Goal: Task Accomplishment & Management: Use online tool/utility

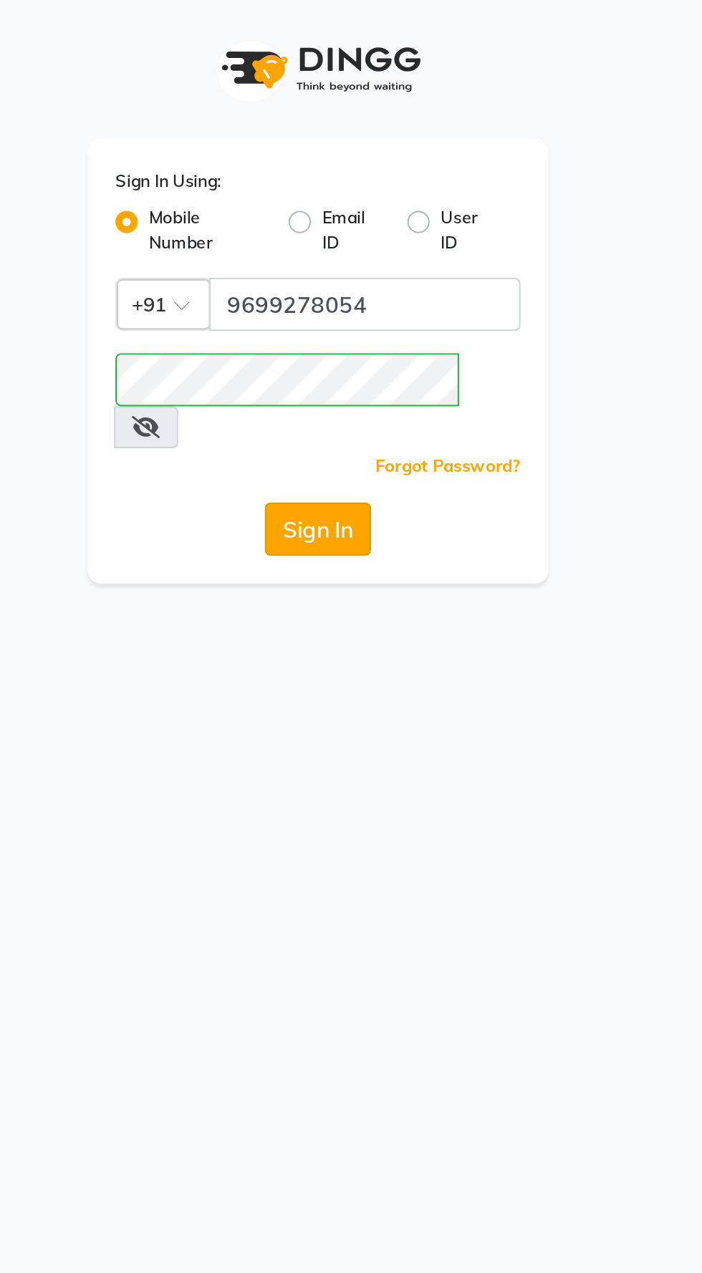
click at [355, 258] on button "Sign In" at bounding box center [351, 271] width 54 height 27
click at [270, 213] on icon at bounding box center [263, 218] width 14 height 11
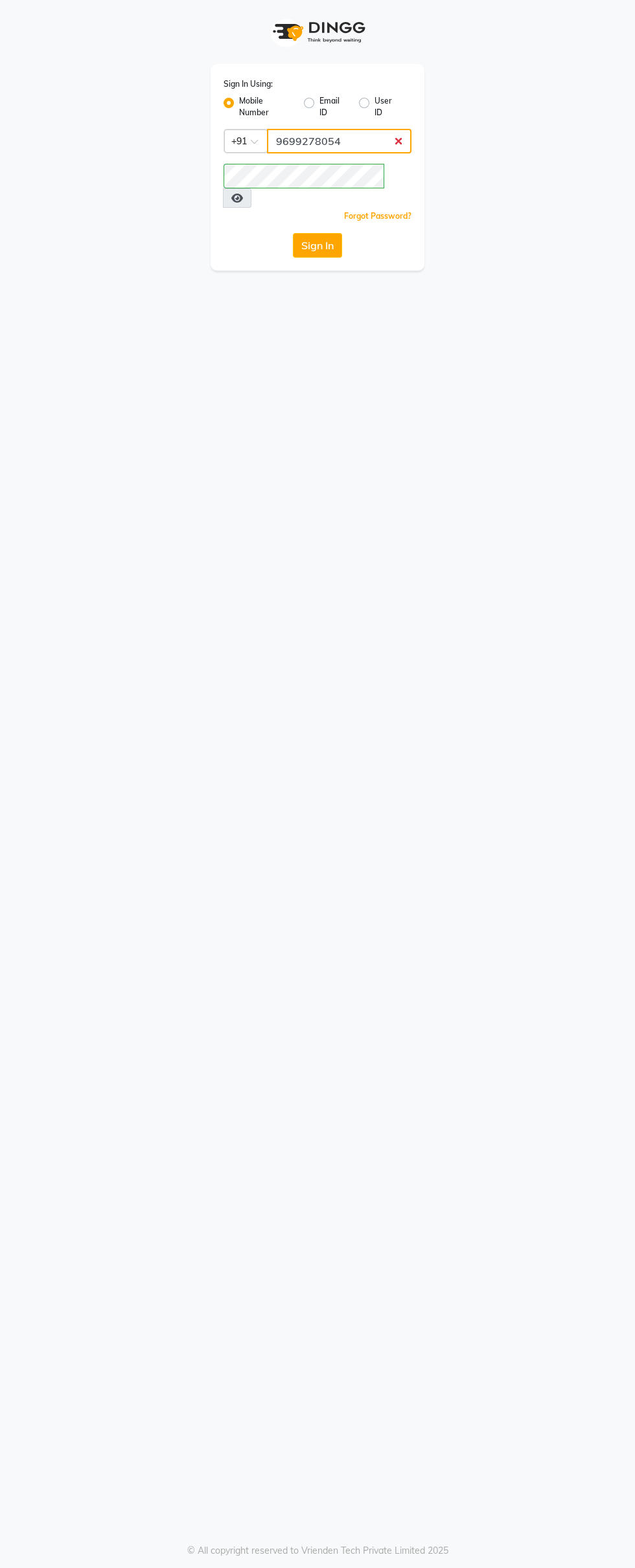
click at [319, 140] on input "9699278054" at bounding box center [339, 140] width 145 height 24
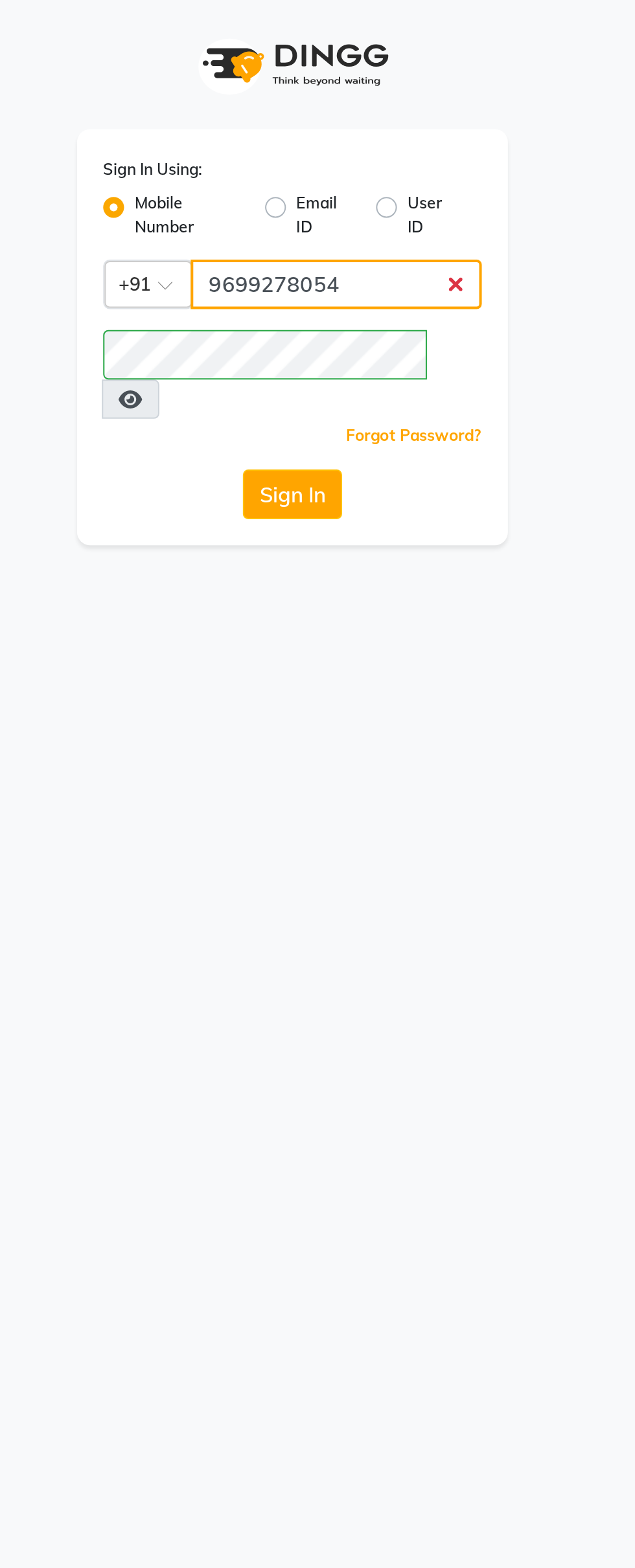
click at [337, 138] on input "9699278054" at bounding box center [339, 140] width 145 height 24
click at [308, 144] on input "9699278054" at bounding box center [339, 140] width 145 height 24
click at [355, 144] on input "78054" at bounding box center [339, 140] width 145 height 24
type input "7"
type input "9867429173"
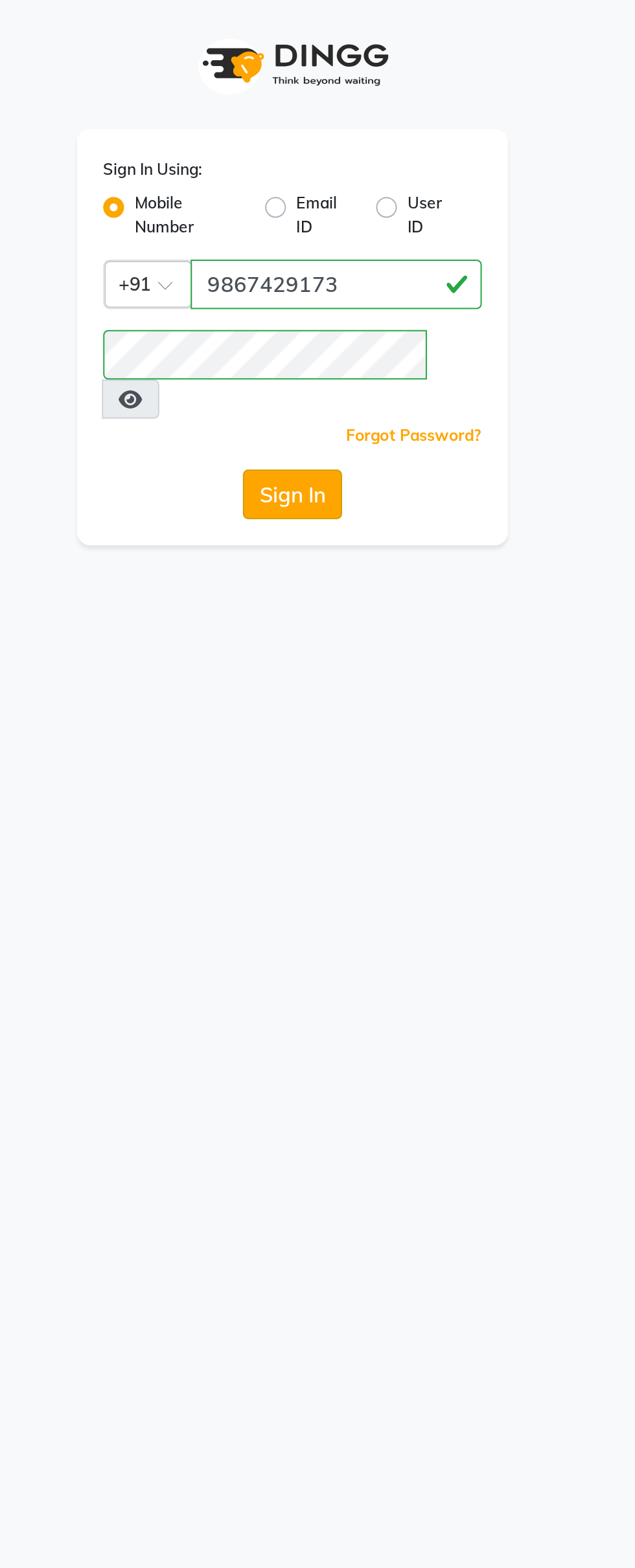
click at [322, 233] on button "Sign In" at bounding box center [318, 245] width 49 height 24
click at [323, 233] on button "Sign In" at bounding box center [318, 245] width 49 height 24
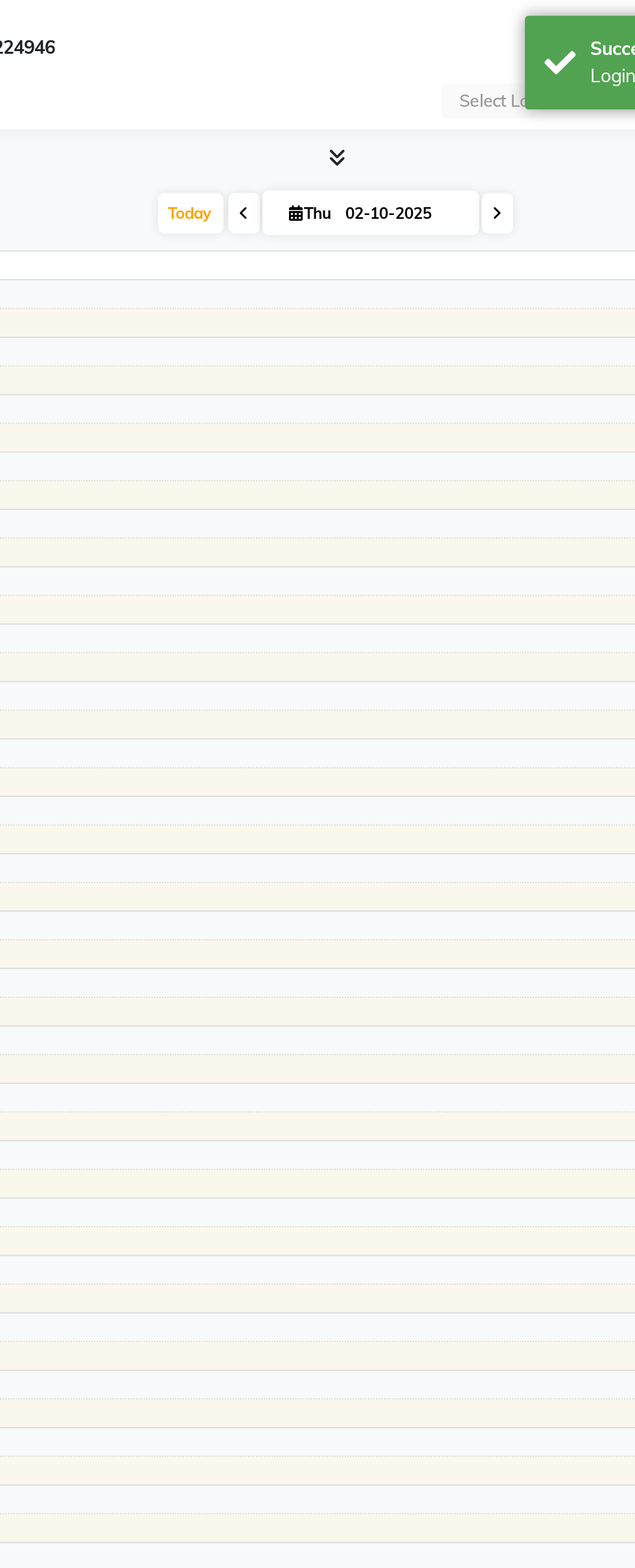
select select "en"
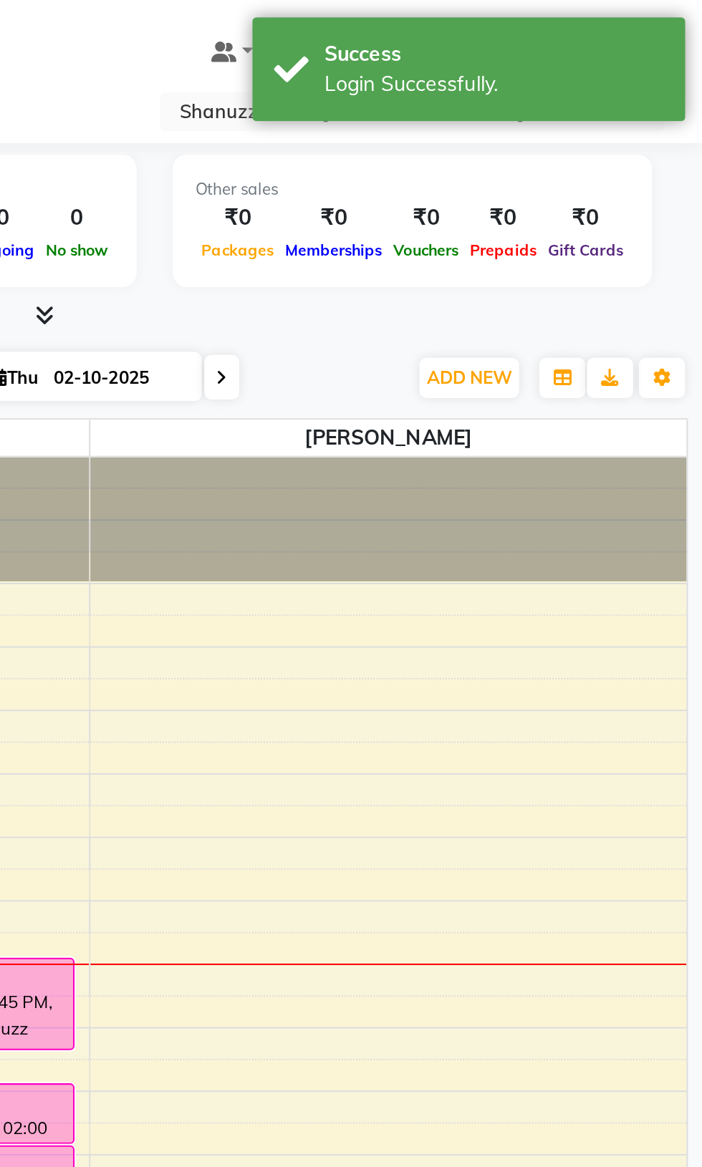
scroll to position [0, 481]
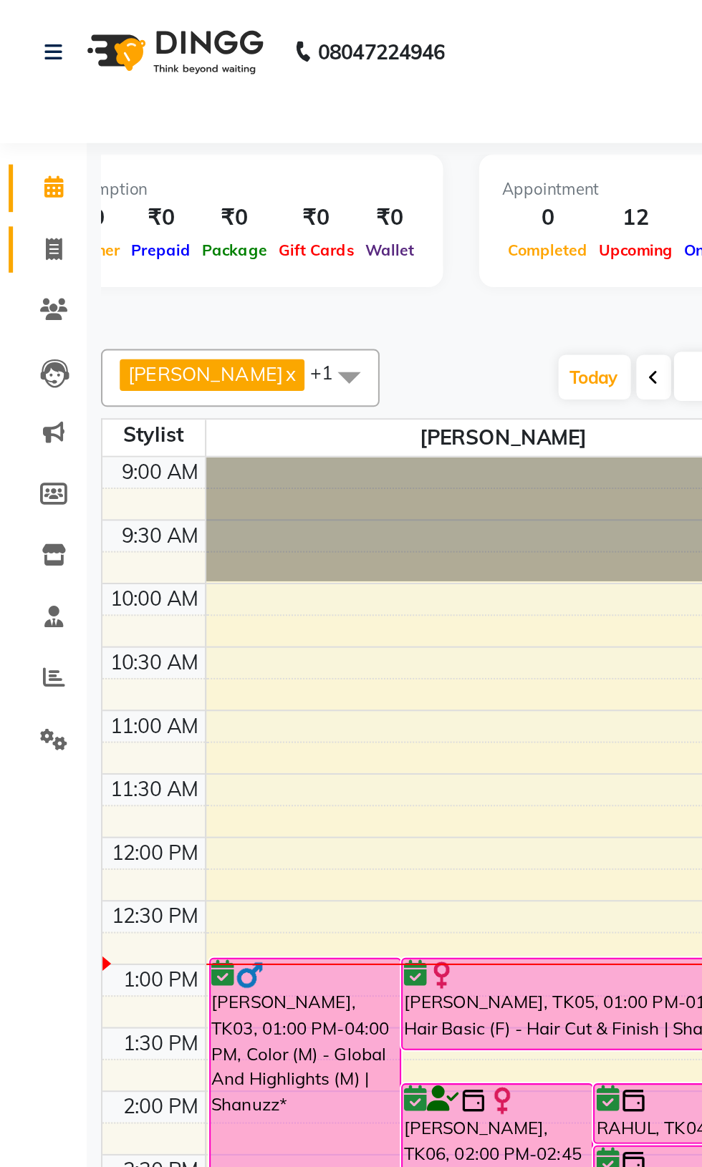
click at [33, 122] on span at bounding box center [26, 124] width 25 height 16
select select "service"
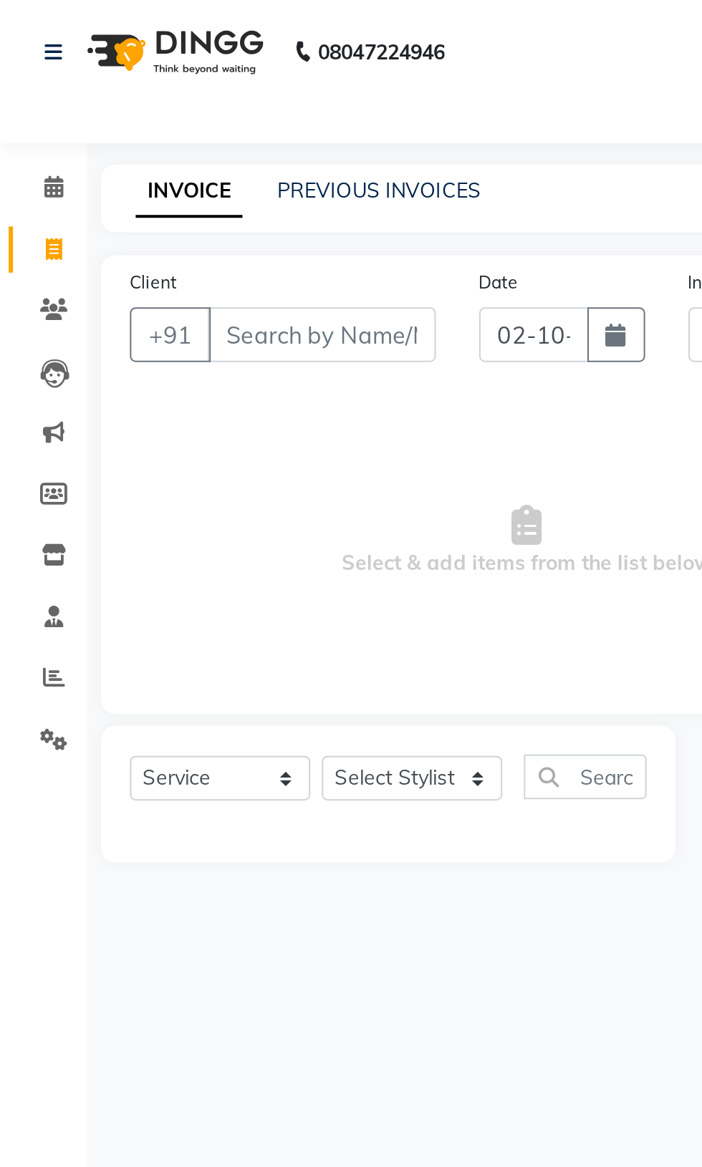
type input "1862"
select select "9055"
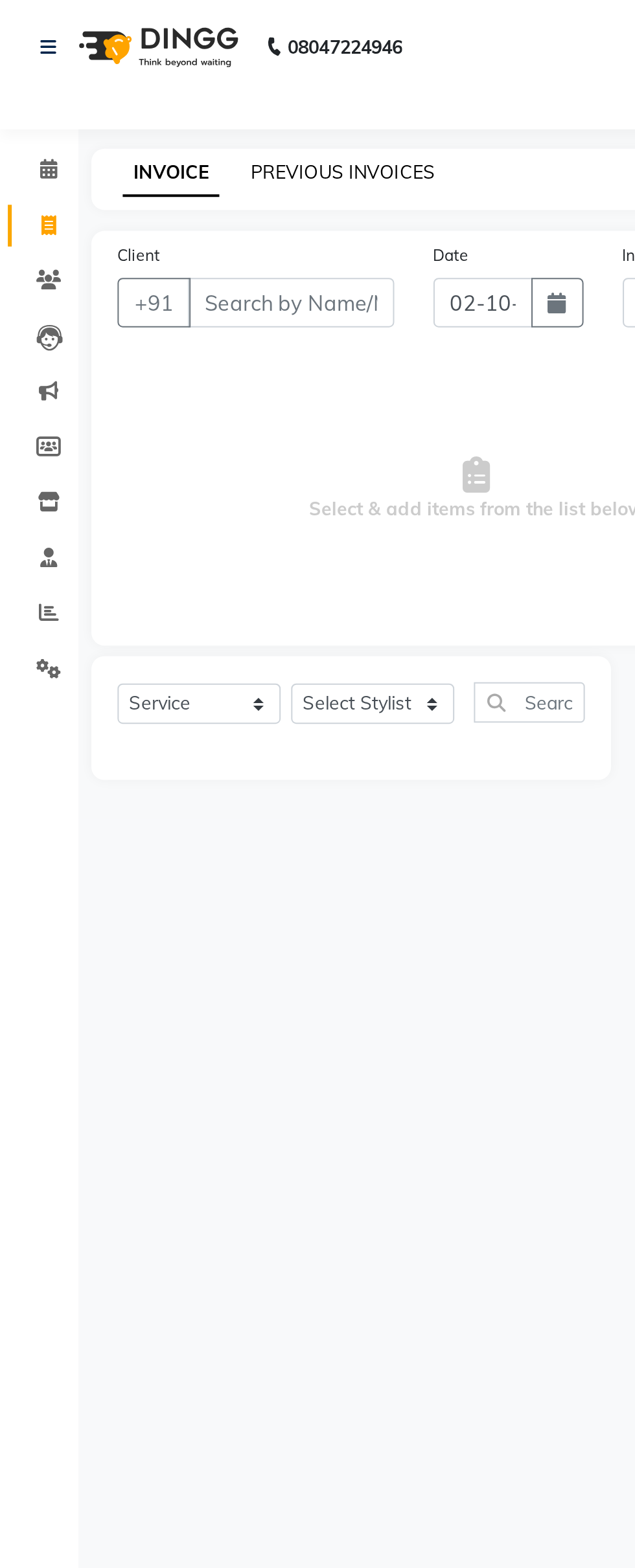
click at [175, 86] on link "PREVIOUS INVOICES" at bounding box center [169, 85] width 91 height 12
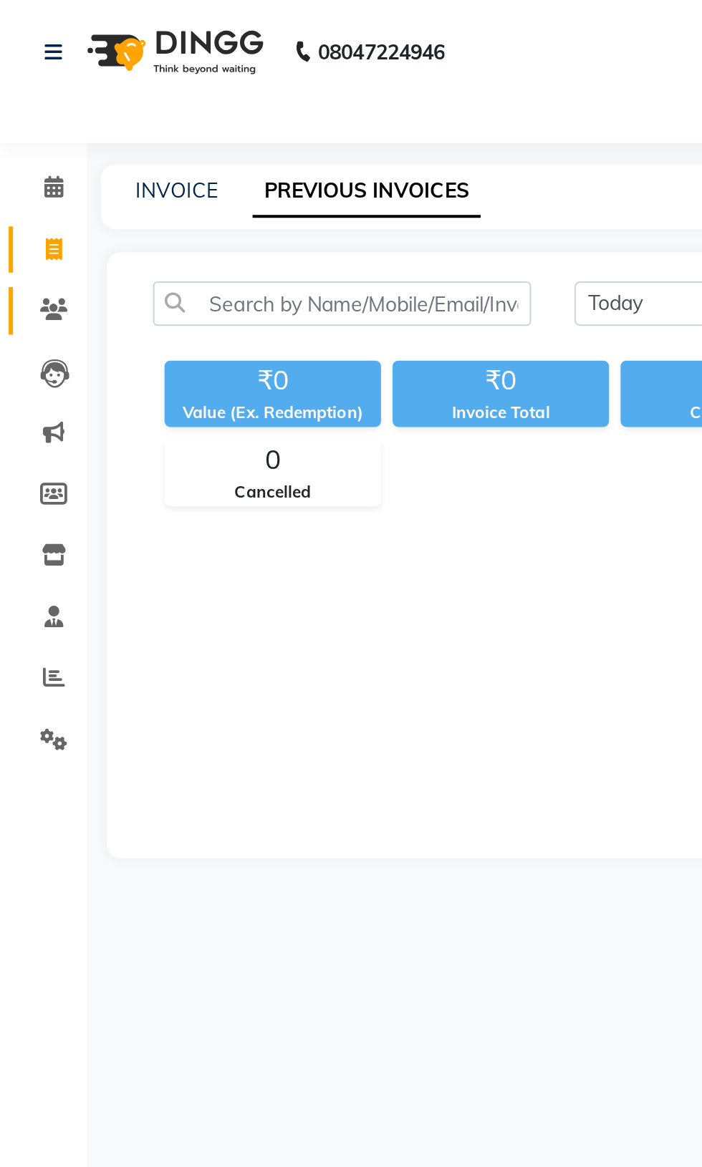
click at [31, 157] on icon at bounding box center [27, 153] width 14 height 11
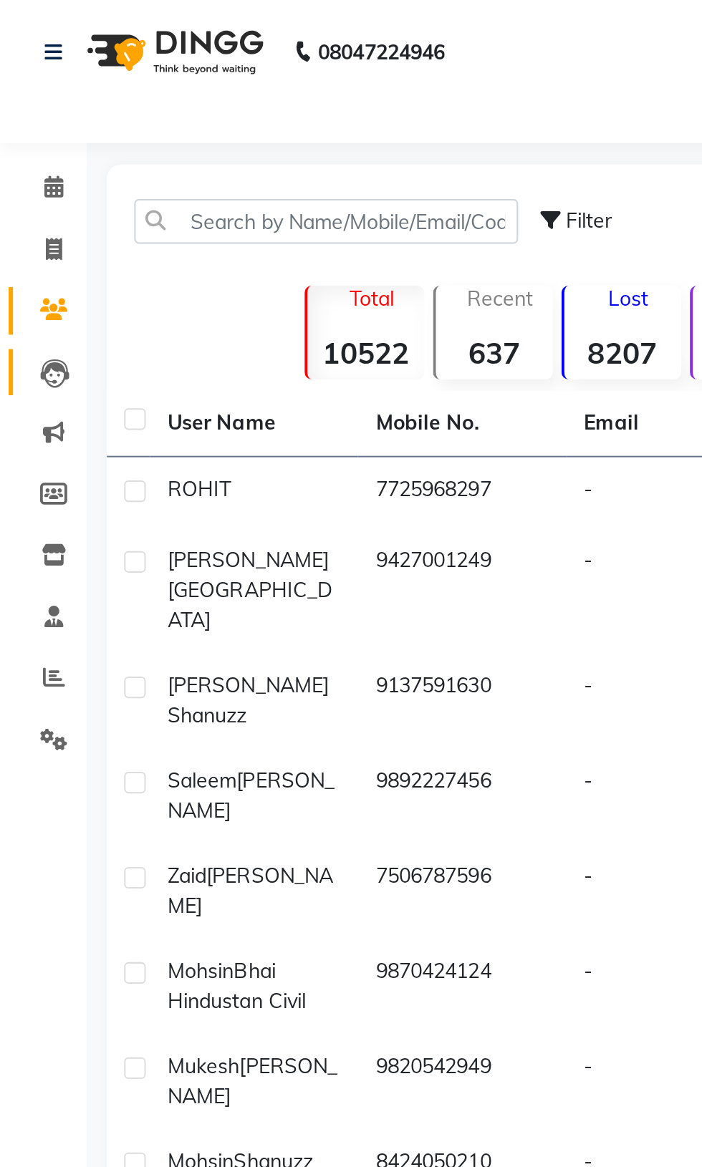
click at [34, 183] on span at bounding box center [26, 185] width 25 height 16
